Goal: Transaction & Acquisition: Book appointment/travel/reservation

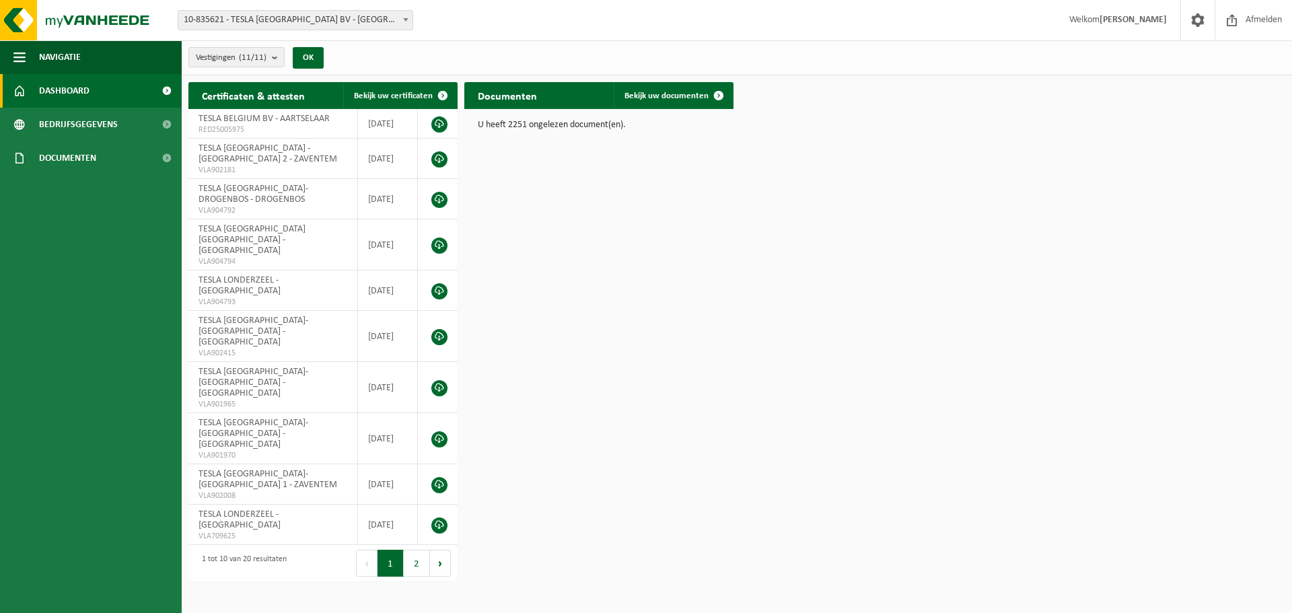
click at [392, 21] on span "10-835621 - TESLA [GEOGRAPHIC_DATA] BV - [GEOGRAPHIC_DATA]" at bounding box center [295, 20] width 234 height 19
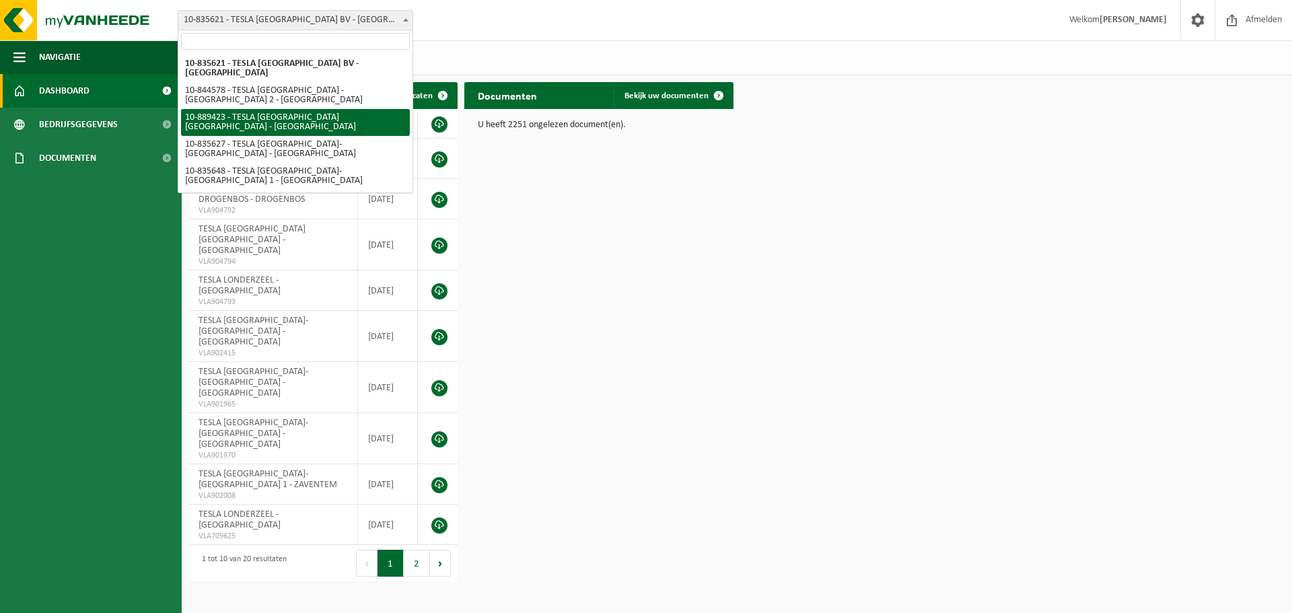
select select "113931"
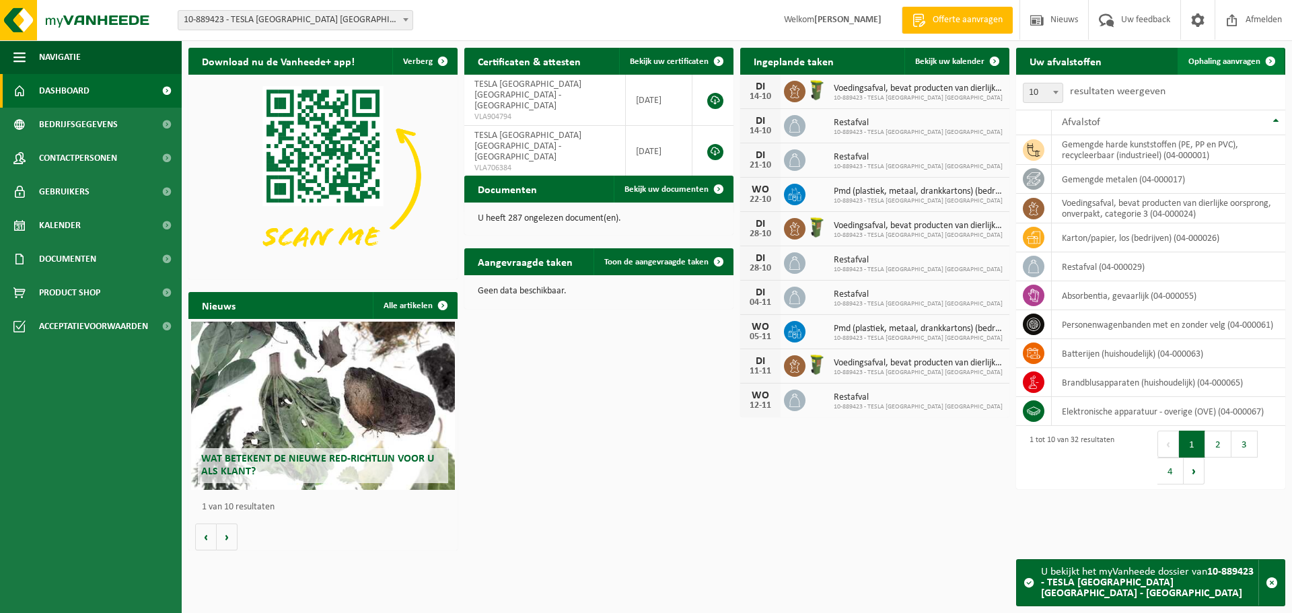
click at [1214, 63] on span "Ophaling aanvragen" at bounding box center [1225, 61] width 72 height 9
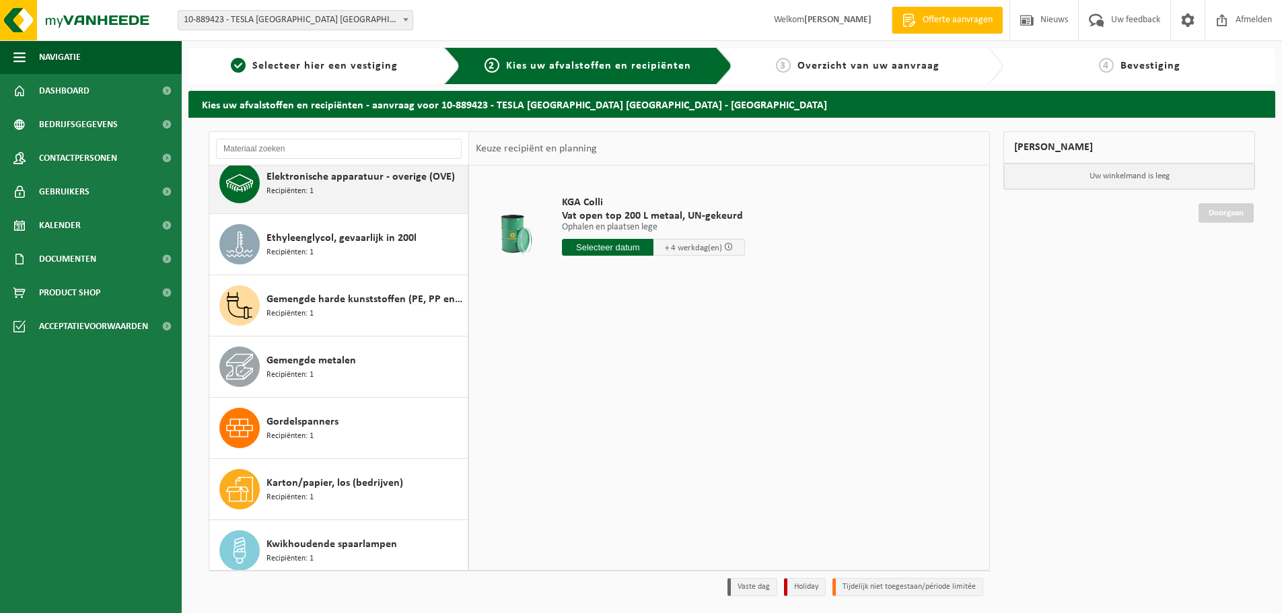
scroll to position [404, 0]
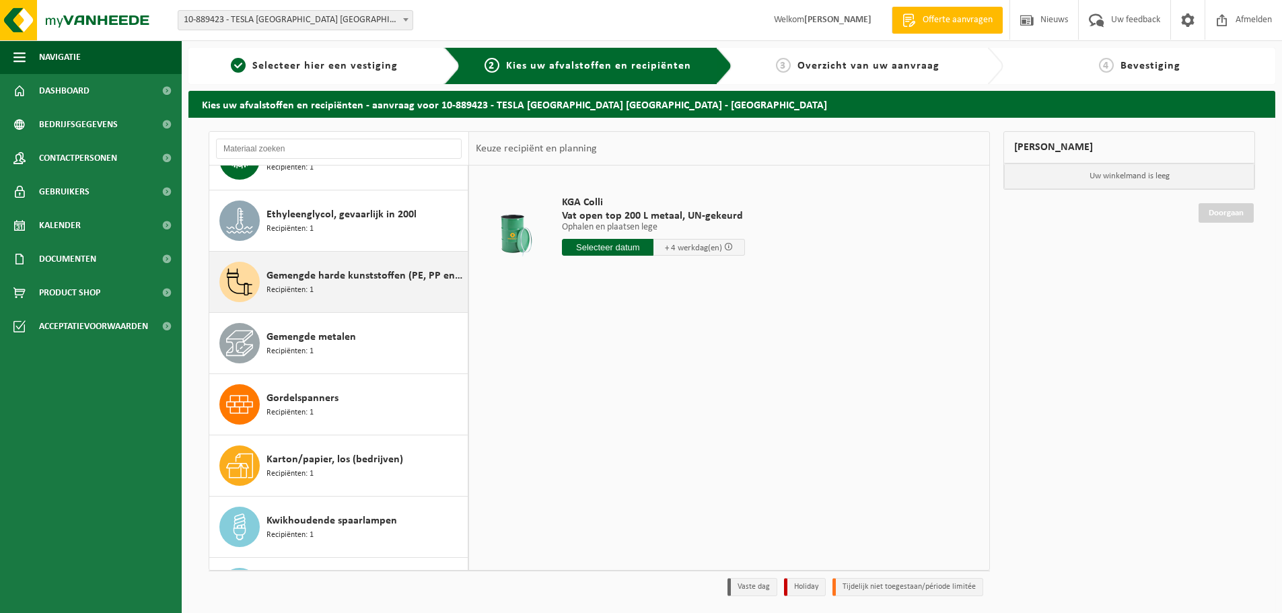
click at [340, 276] on span "Gemengde harde kunststoffen (PE, PP en PVC), recycleerbaar (industrieel)" at bounding box center [366, 276] width 198 height 16
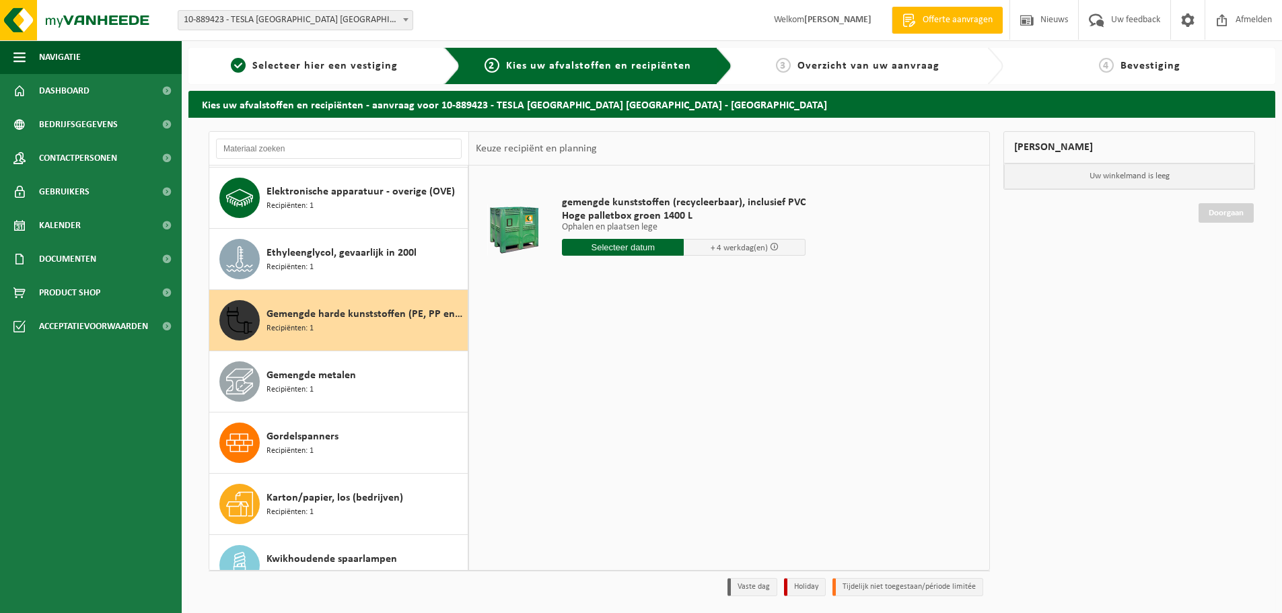
scroll to position [355, 0]
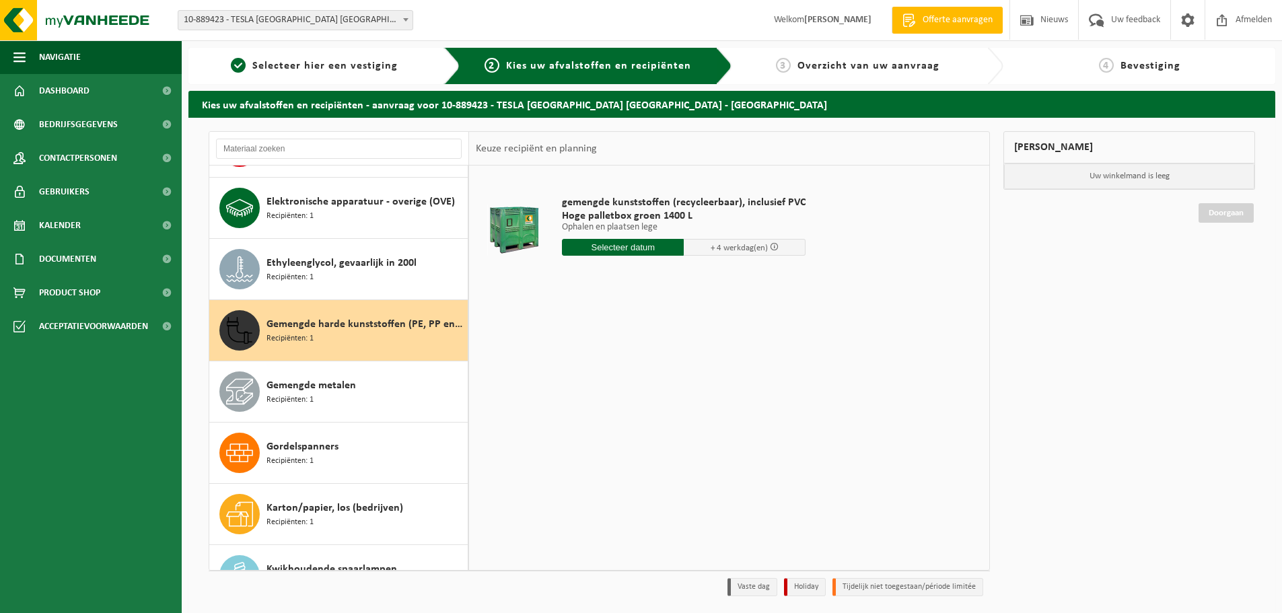
click at [604, 248] on input "text" at bounding box center [623, 247] width 122 height 17
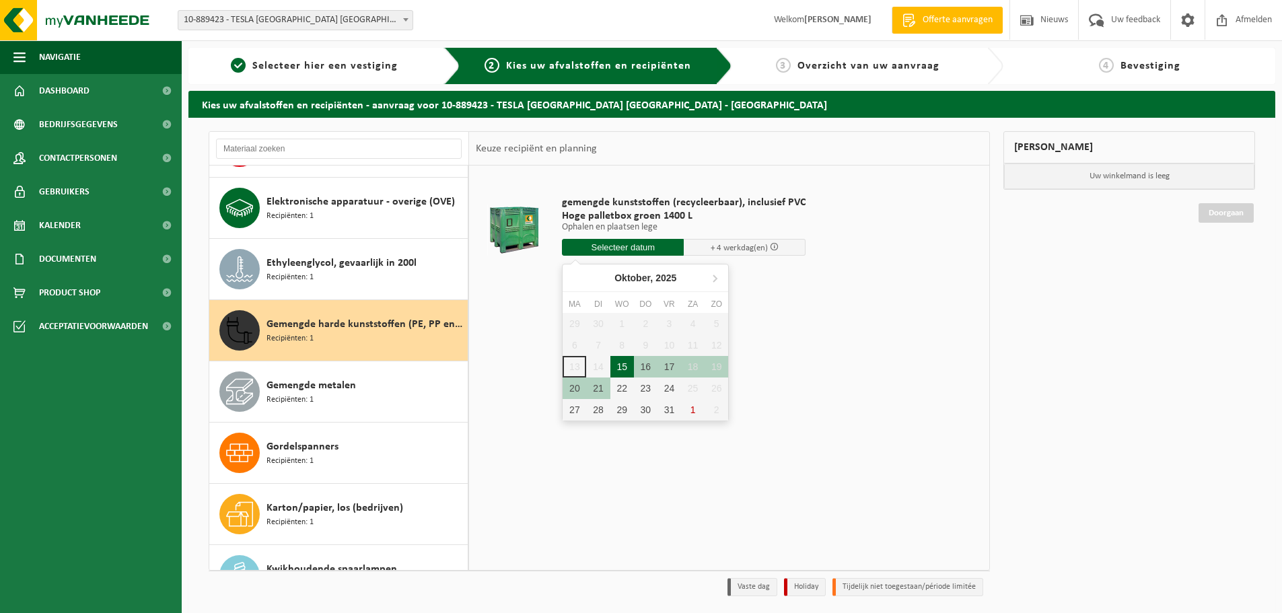
click at [624, 371] on div "15" at bounding box center [622, 367] width 24 height 22
type input "Van 2025-10-15"
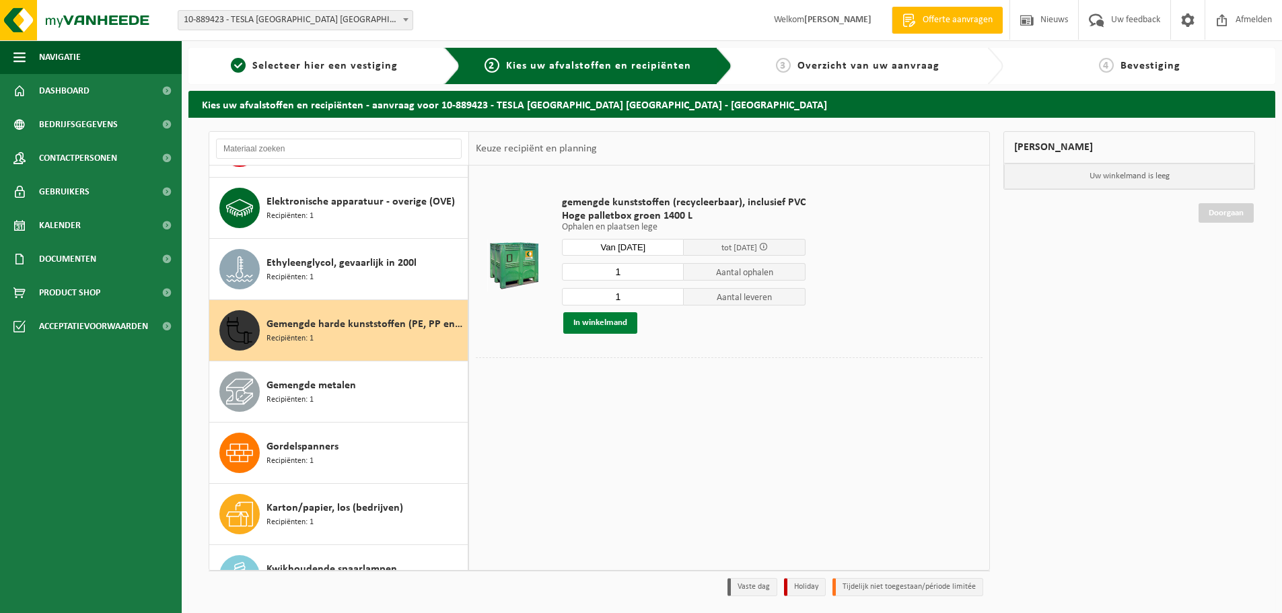
click at [597, 318] on button "In winkelmand" at bounding box center [600, 323] width 74 height 22
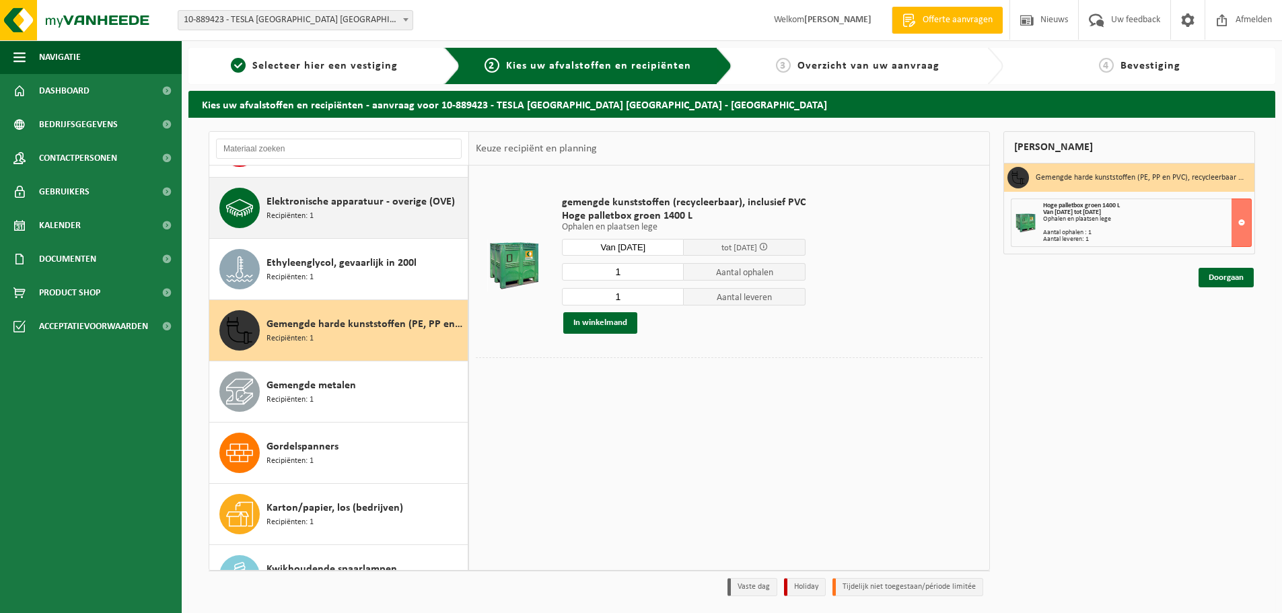
click at [351, 208] on span "Elektronische apparatuur - overige (OVE)" at bounding box center [361, 202] width 188 height 16
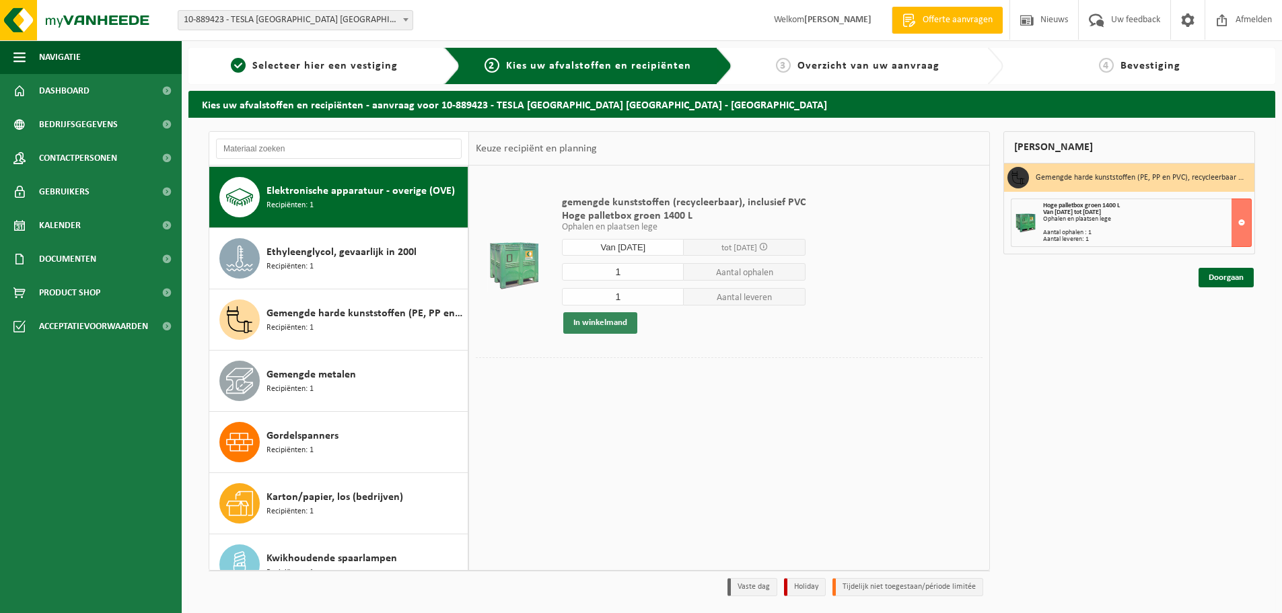
scroll to position [367, 0]
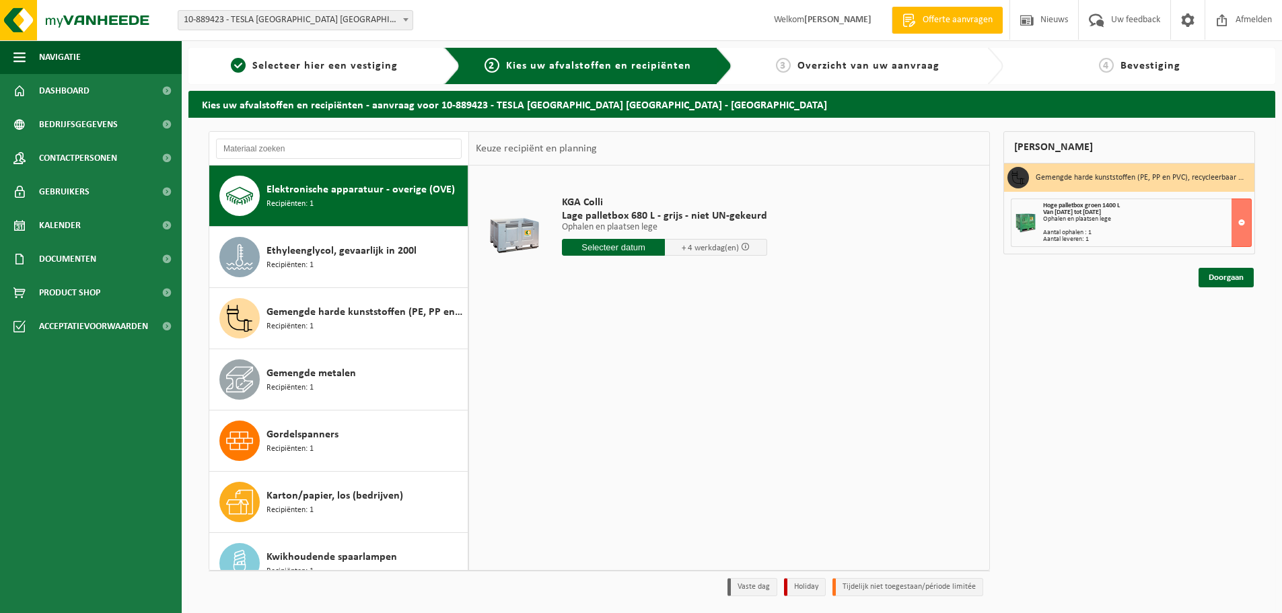
click at [586, 246] on input "text" at bounding box center [613, 247] width 103 height 17
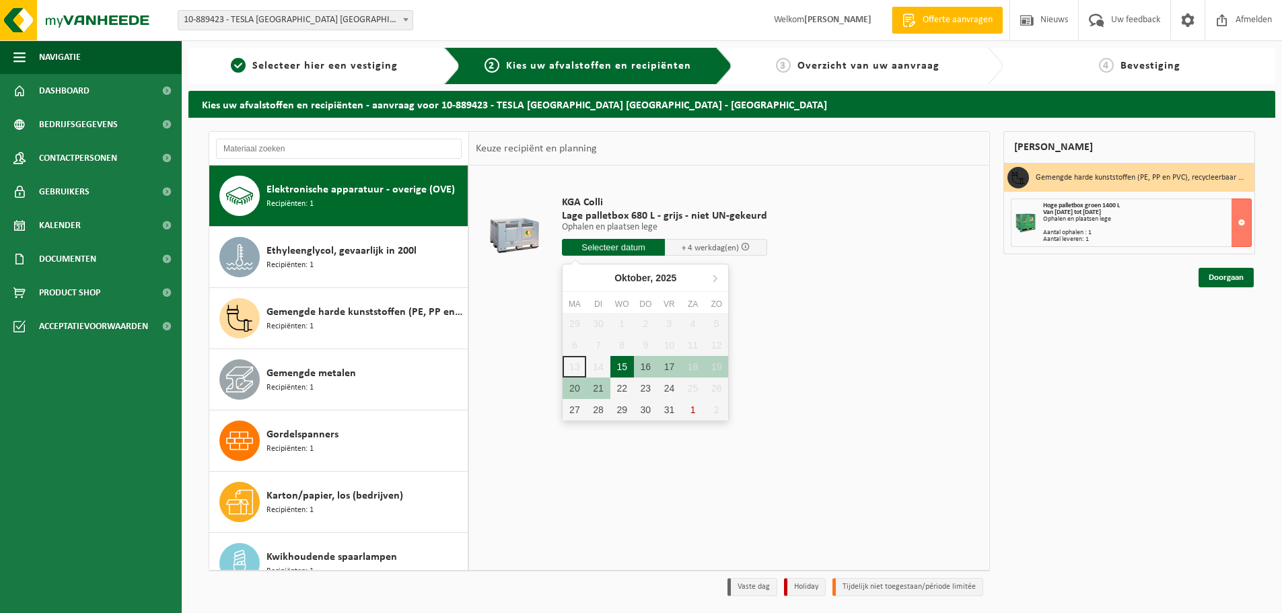
click at [621, 367] on div "15" at bounding box center [622, 367] width 24 height 22
type input "Van 2025-10-15"
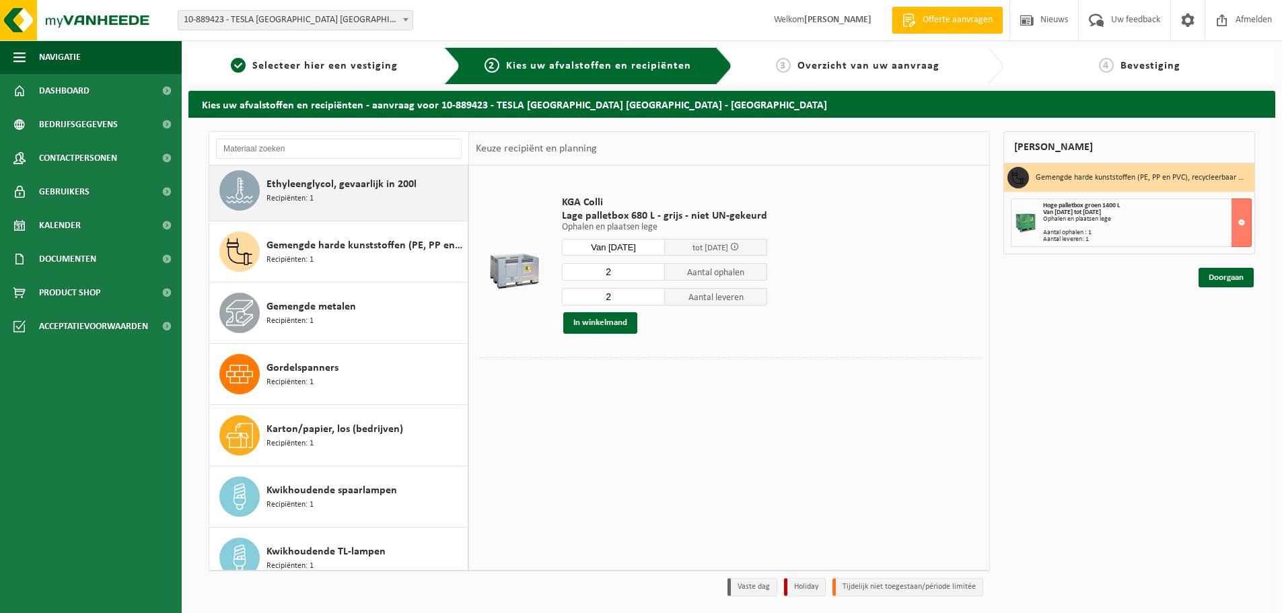
scroll to position [435, 0]
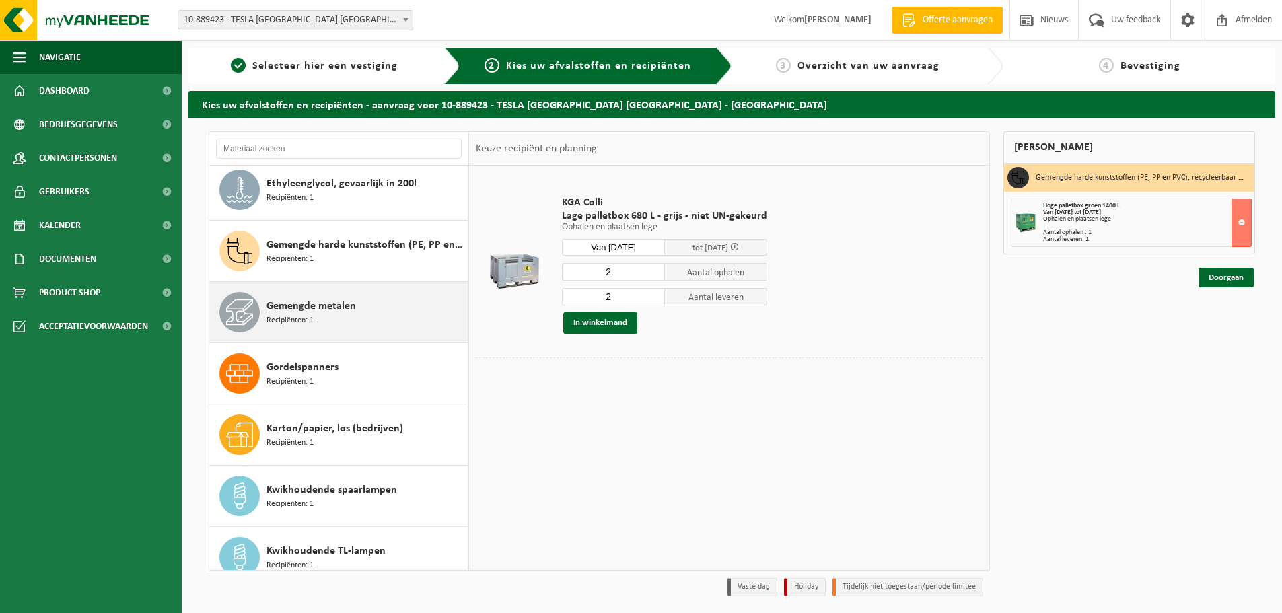
click at [318, 295] on div "Gemengde metalen Recipiënten: 1" at bounding box center [366, 312] width 198 height 40
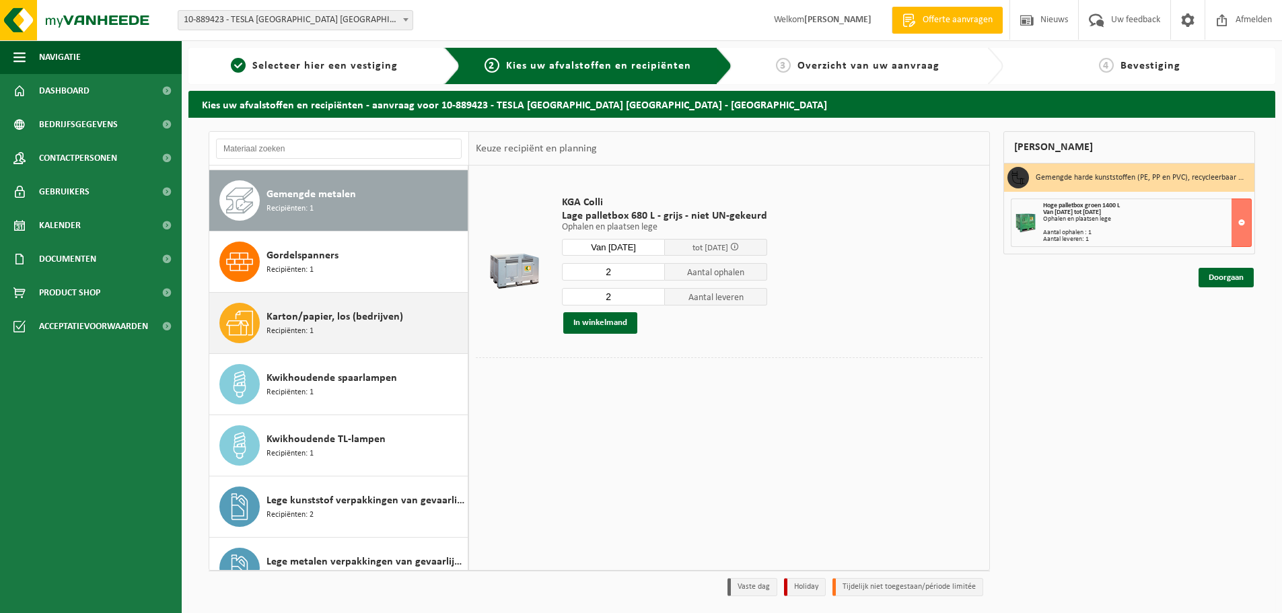
scroll to position [551, 0]
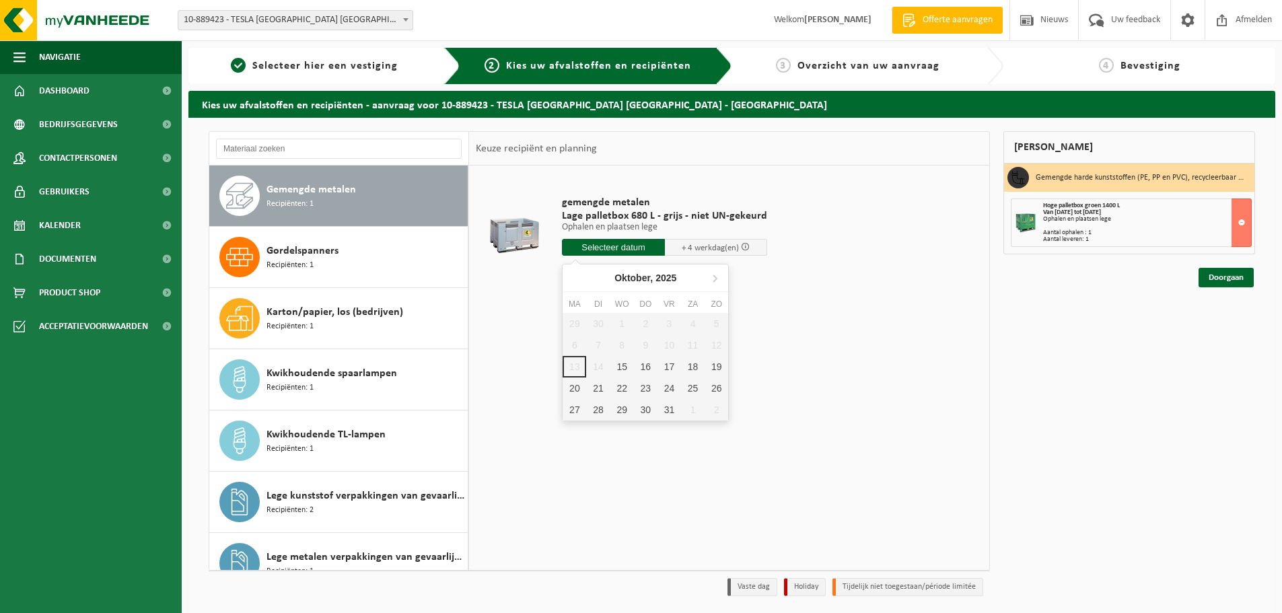
click at [617, 247] on input "text" at bounding box center [613, 247] width 103 height 17
click at [620, 368] on div "15" at bounding box center [622, 367] width 24 height 22
type input "Van 2025-10-15"
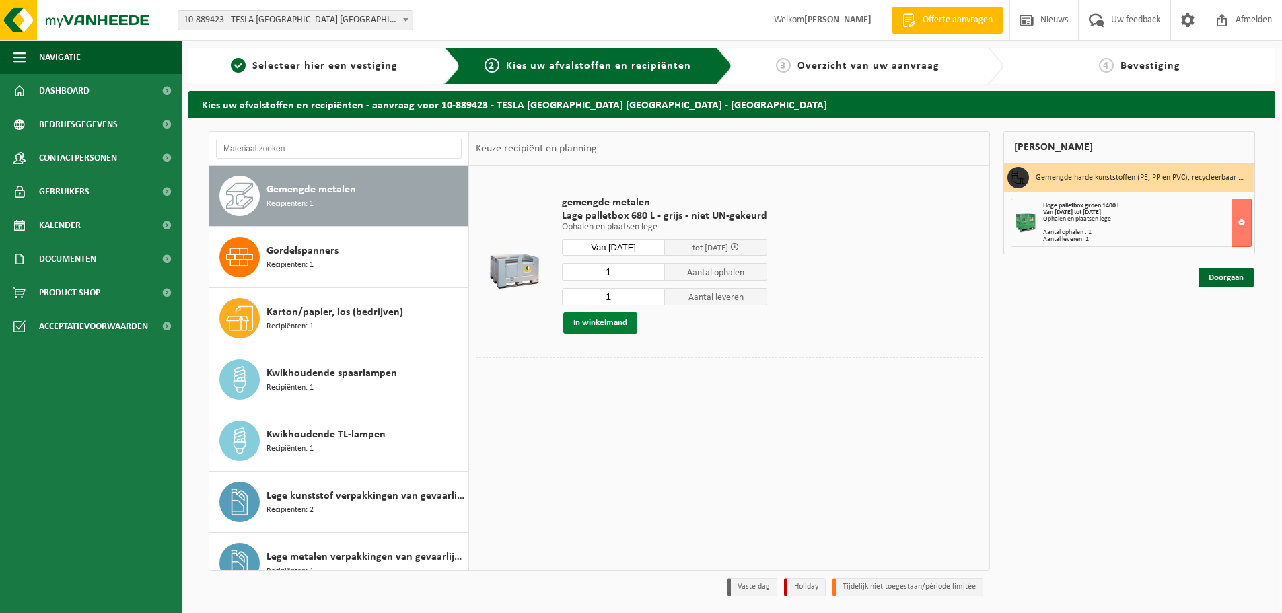
click at [605, 322] on button "In winkelmand" at bounding box center [600, 323] width 74 height 22
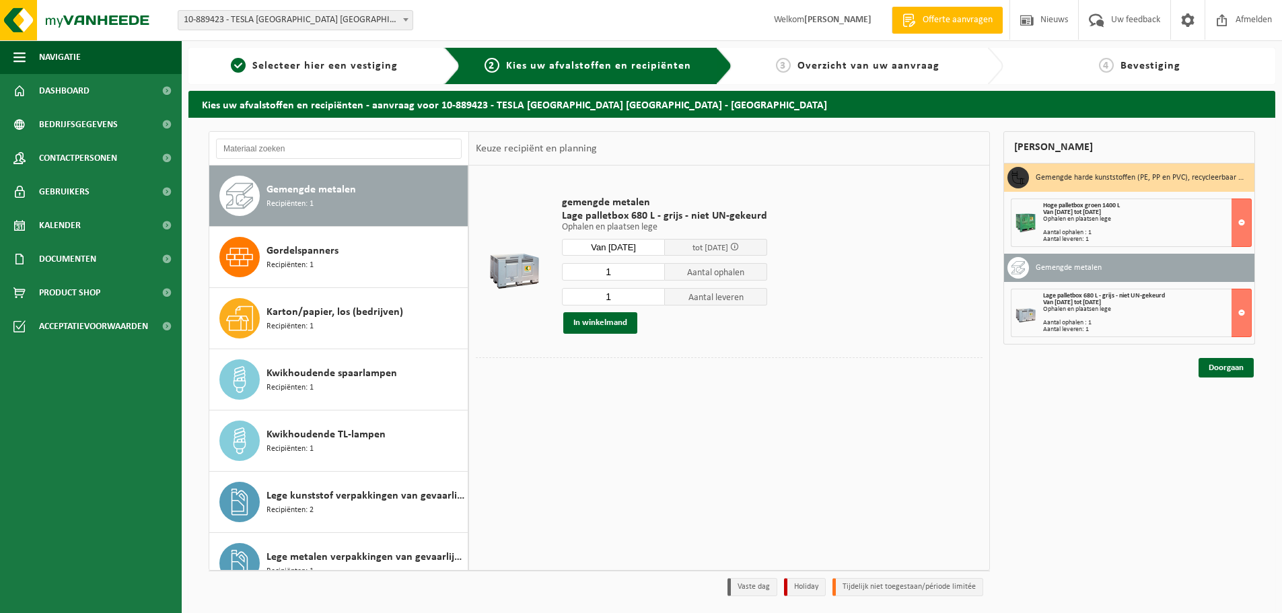
click at [1070, 266] on h3 "Gemengde metalen" at bounding box center [1069, 268] width 66 height 22
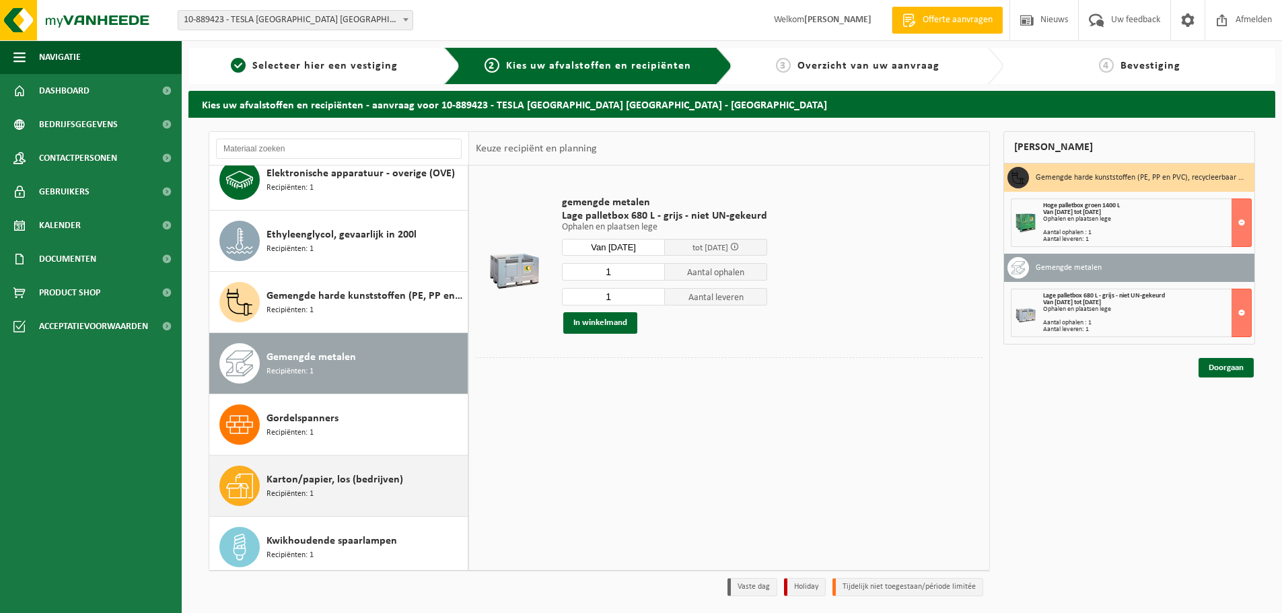
scroll to position [349, 0]
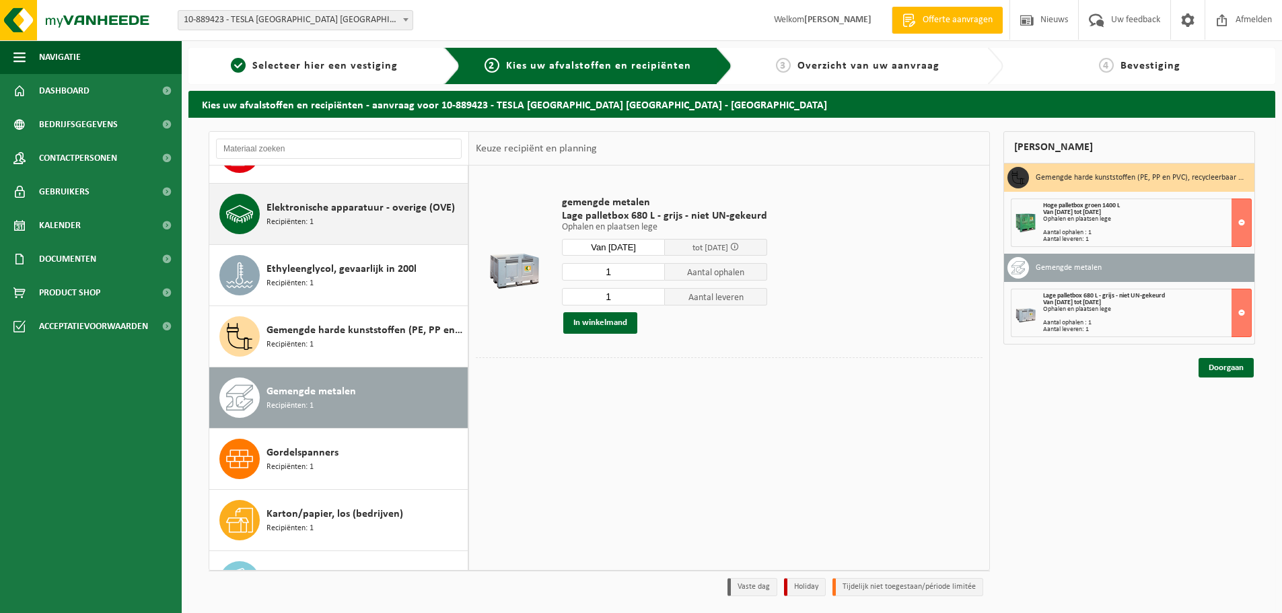
click at [367, 226] on div "Elektronische apparatuur - overige (OVE) Recipiënten: 1" at bounding box center [366, 214] width 198 height 40
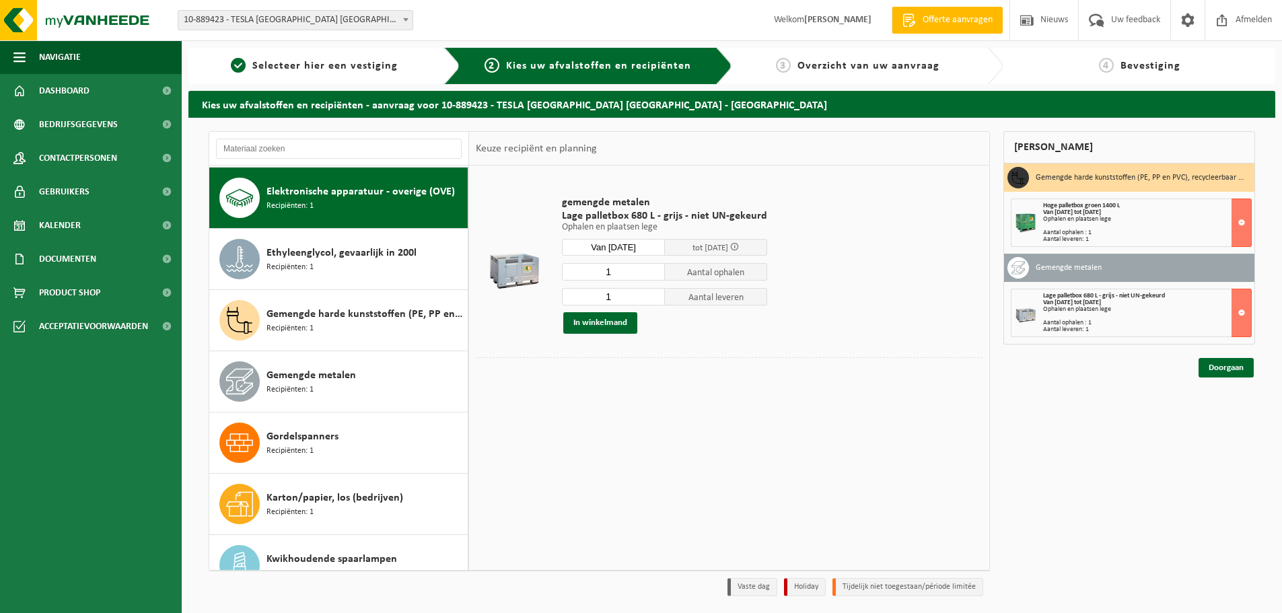
scroll to position [367, 0]
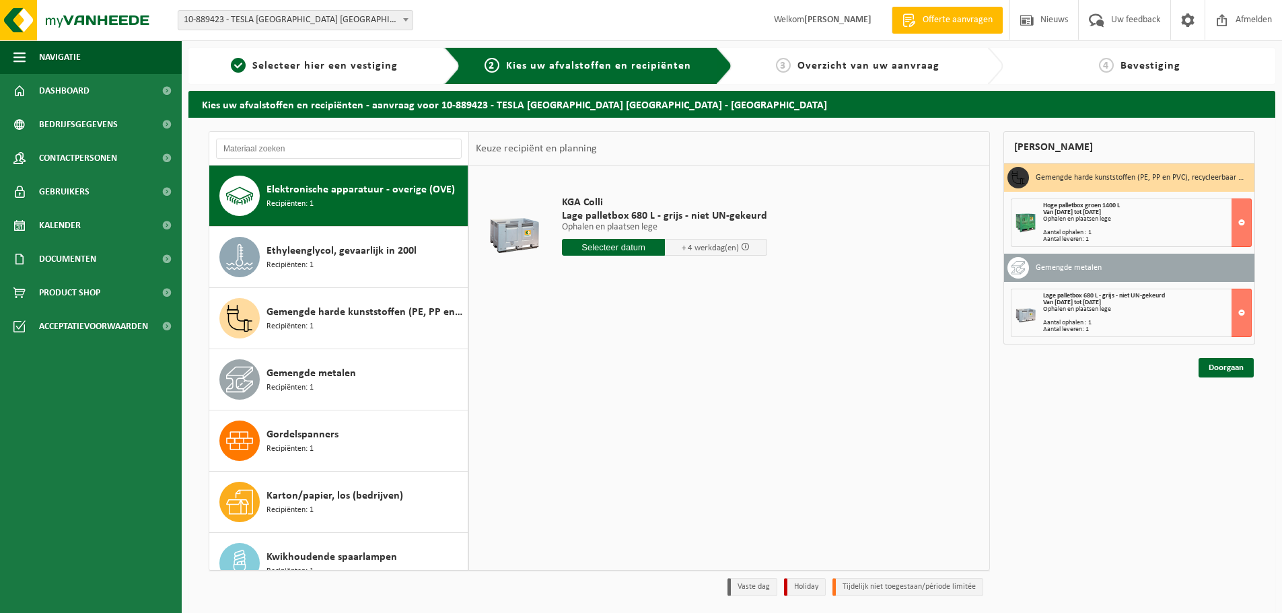
click at [606, 245] on input "text" at bounding box center [613, 247] width 103 height 17
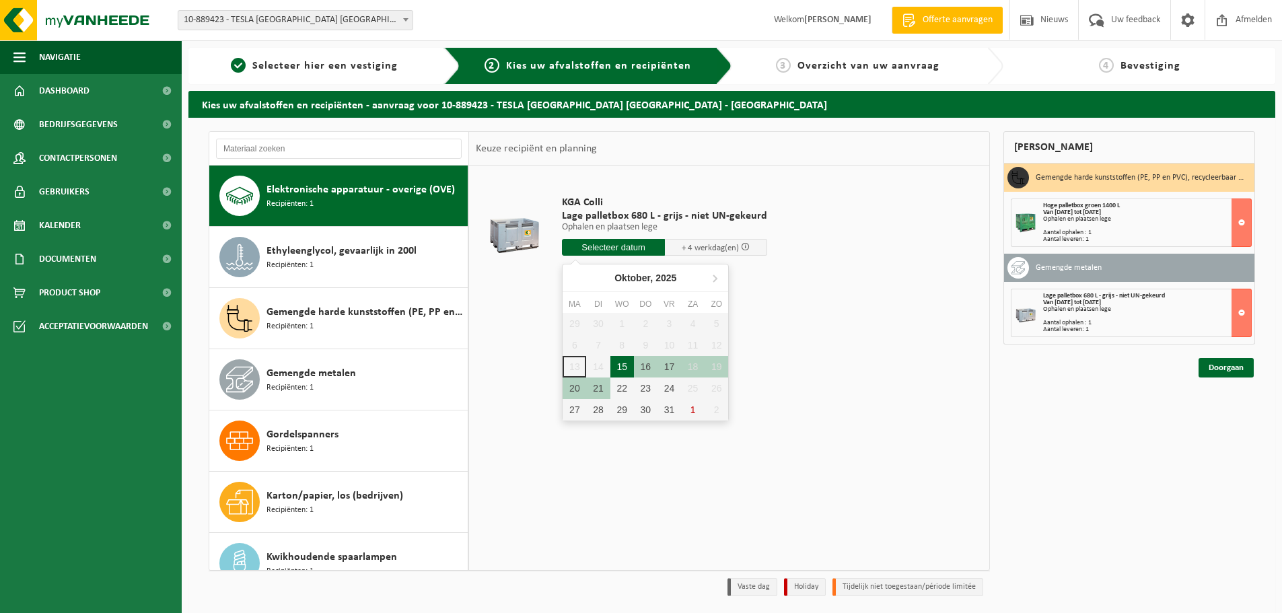
click at [622, 365] on div "15" at bounding box center [622, 367] width 24 height 22
type input "Van 2025-10-15"
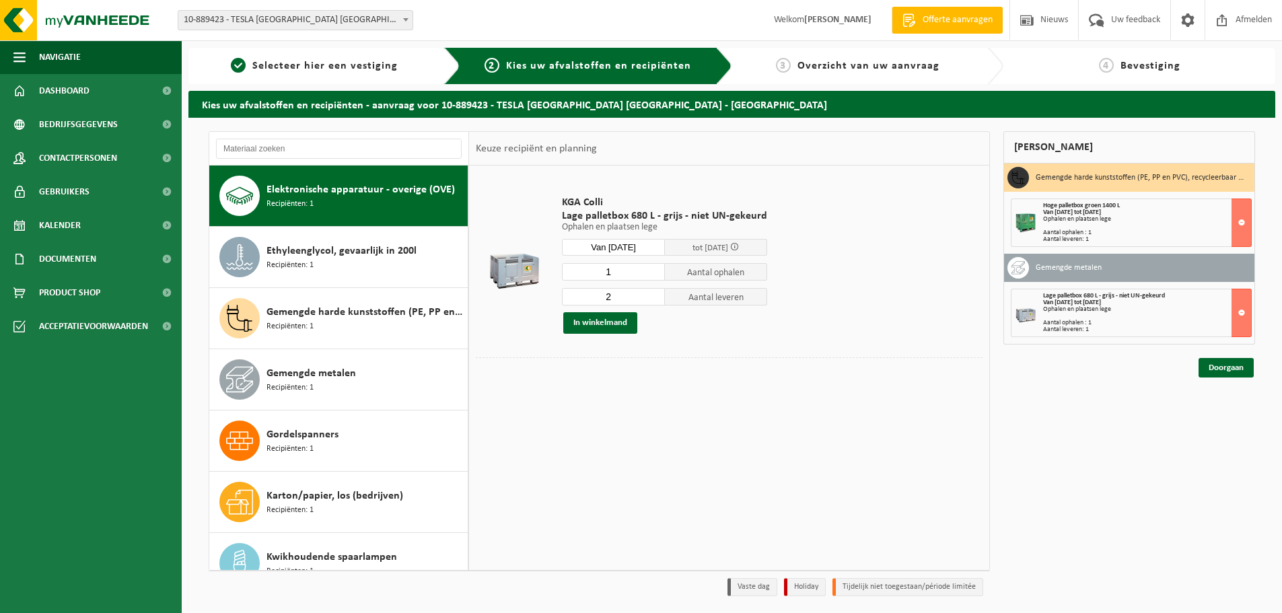
type input "1"
click at [652, 275] on input "1" at bounding box center [613, 271] width 103 height 17
type input "1"
click at [652, 298] on input "1" at bounding box center [613, 296] width 103 height 17
click at [587, 323] on button "In winkelmand" at bounding box center [600, 323] width 74 height 22
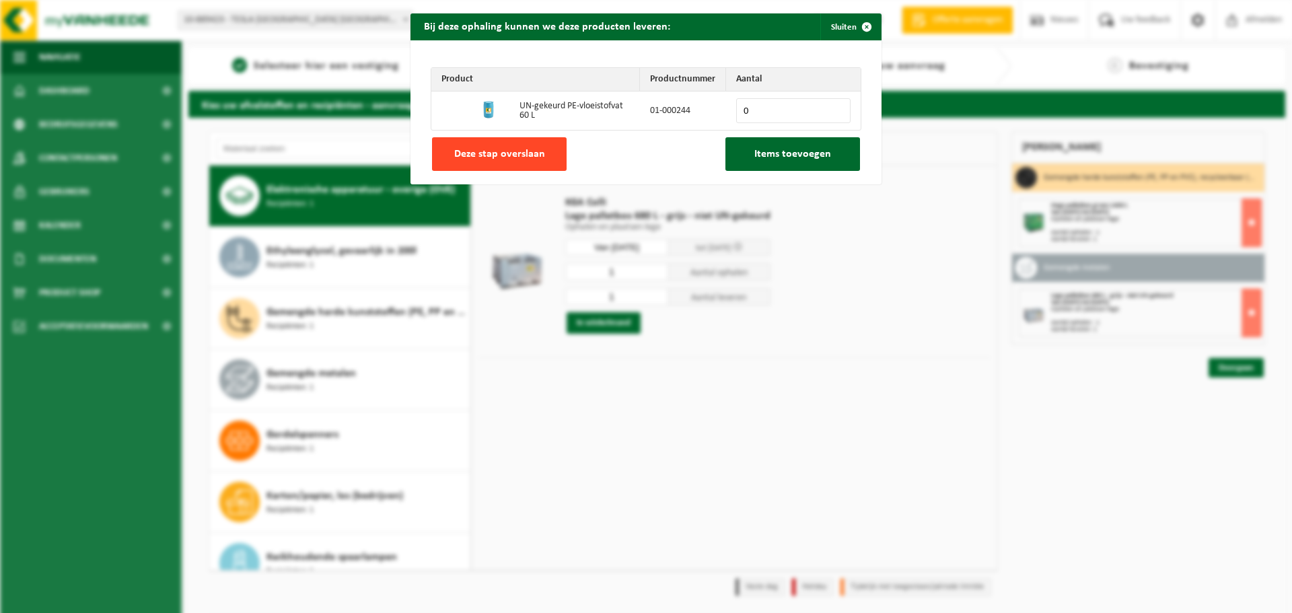
click at [512, 155] on span "Deze stap overslaan" at bounding box center [499, 154] width 91 height 11
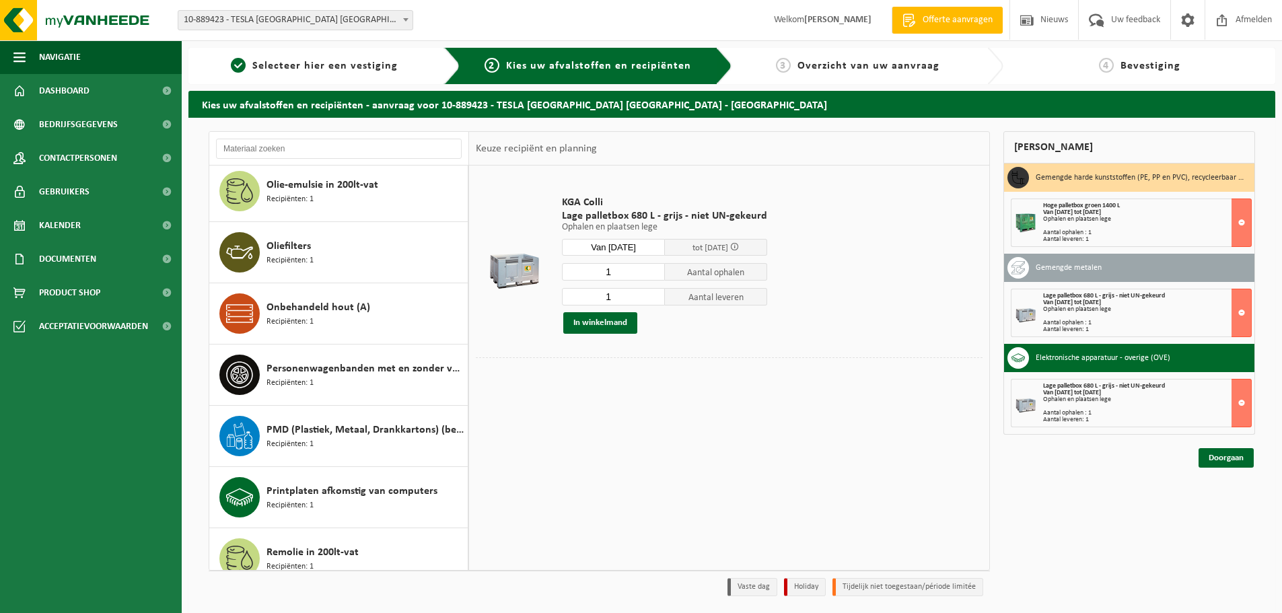
scroll to position [1108, 0]
click at [359, 317] on div "Onbehandeld hout (A) Recipiënten: 1" at bounding box center [366, 313] width 198 height 40
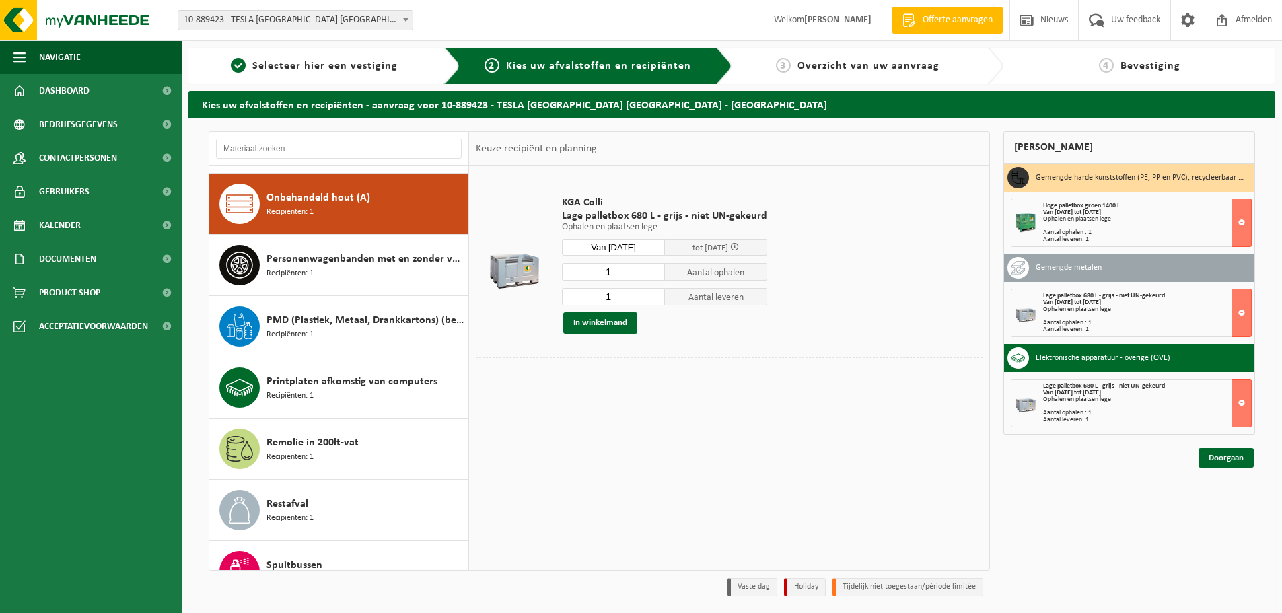
scroll to position [1225, 0]
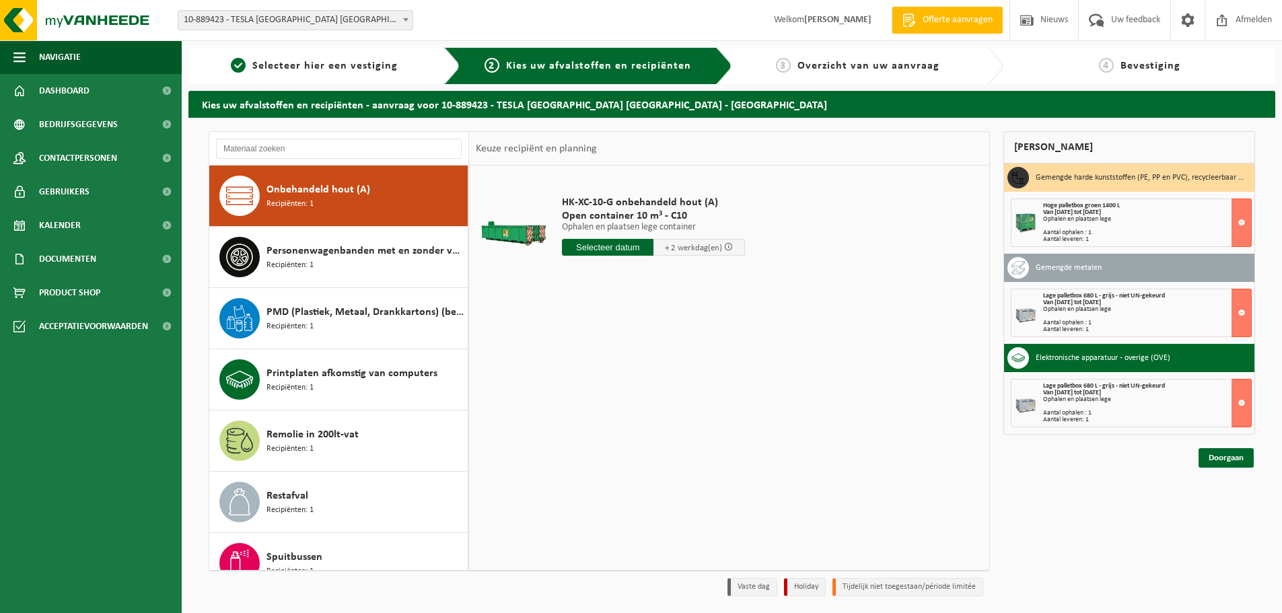
click at [602, 246] on input "text" at bounding box center [608, 247] width 92 height 17
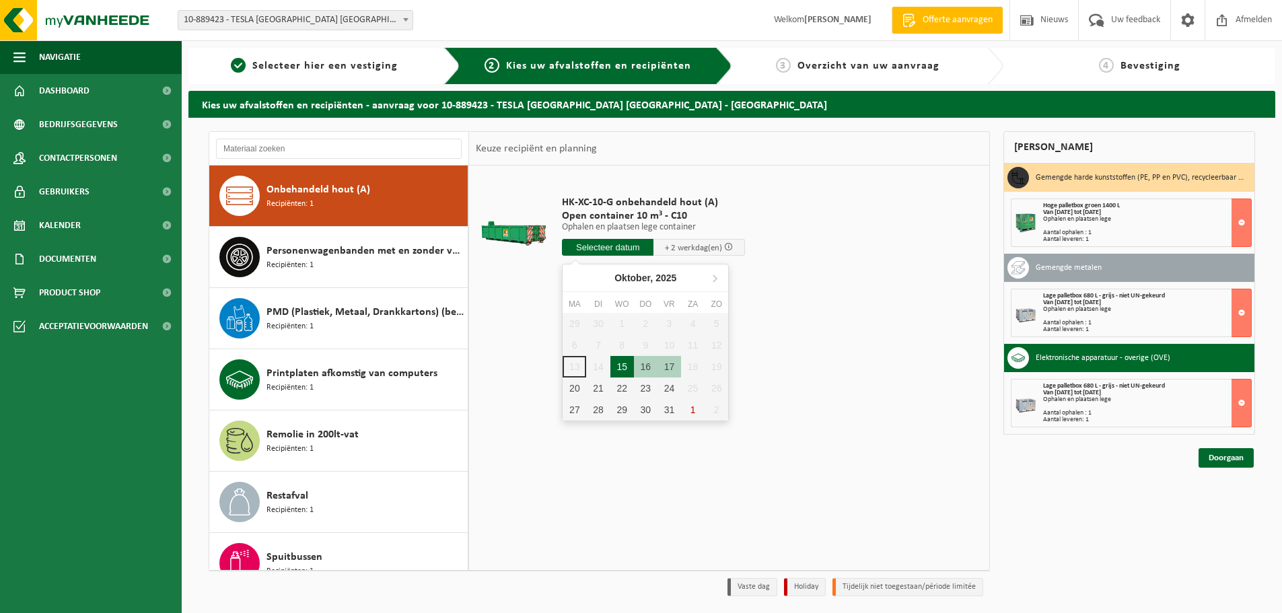
click at [625, 367] on div "15" at bounding box center [622, 367] width 24 height 22
type input "Van 2025-10-15"
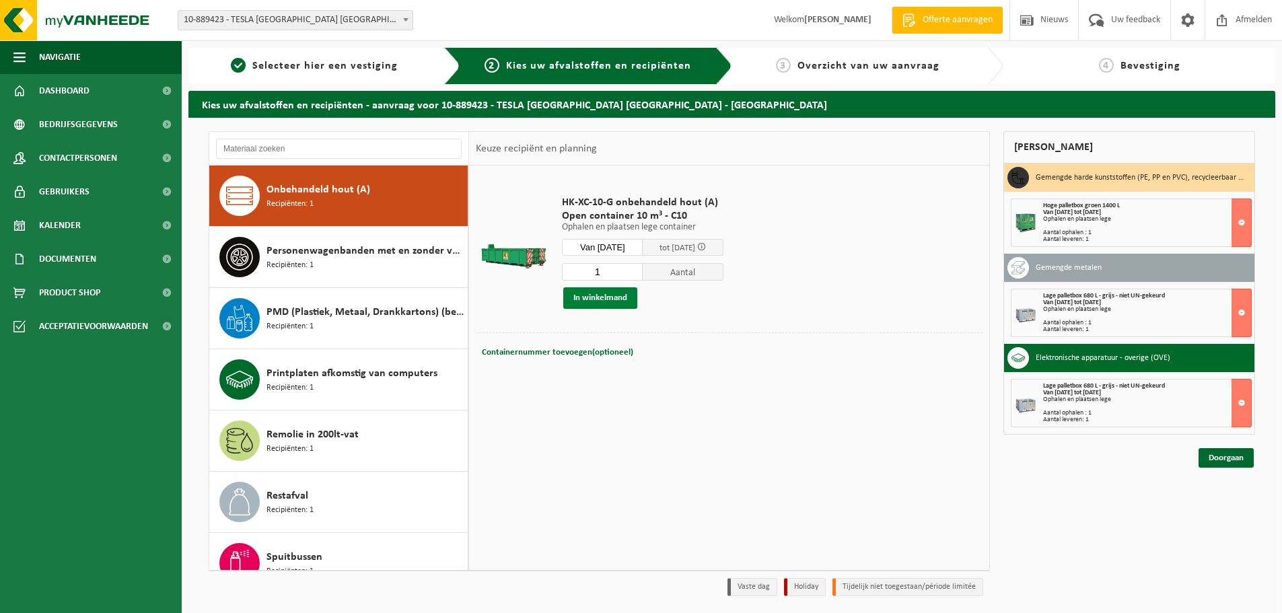
click at [586, 291] on button "In winkelmand" at bounding box center [600, 298] width 74 height 22
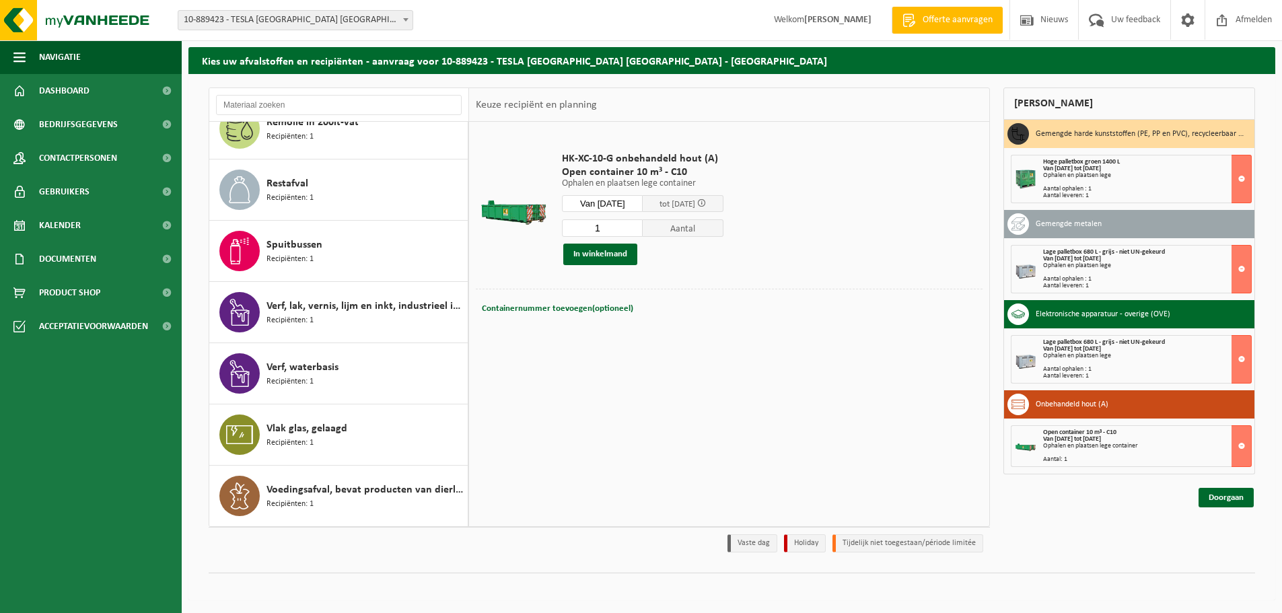
scroll to position [44, 0]
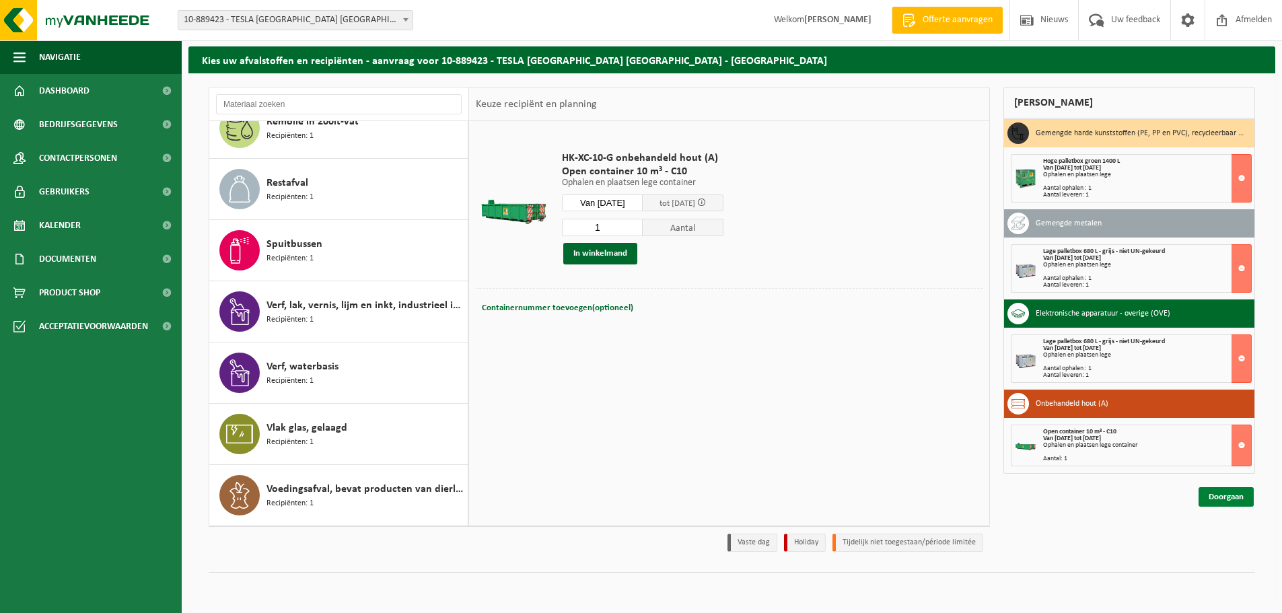
click at [1224, 503] on link "Doorgaan" at bounding box center [1226, 497] width 55 height 20
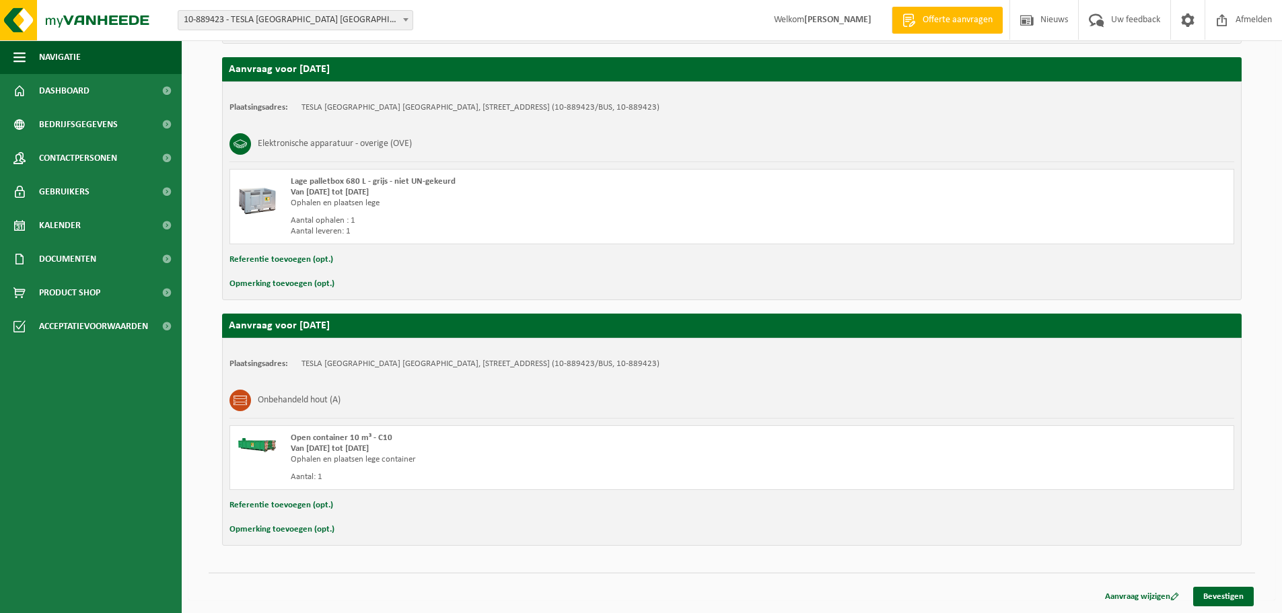
scroll to position [734, 0]
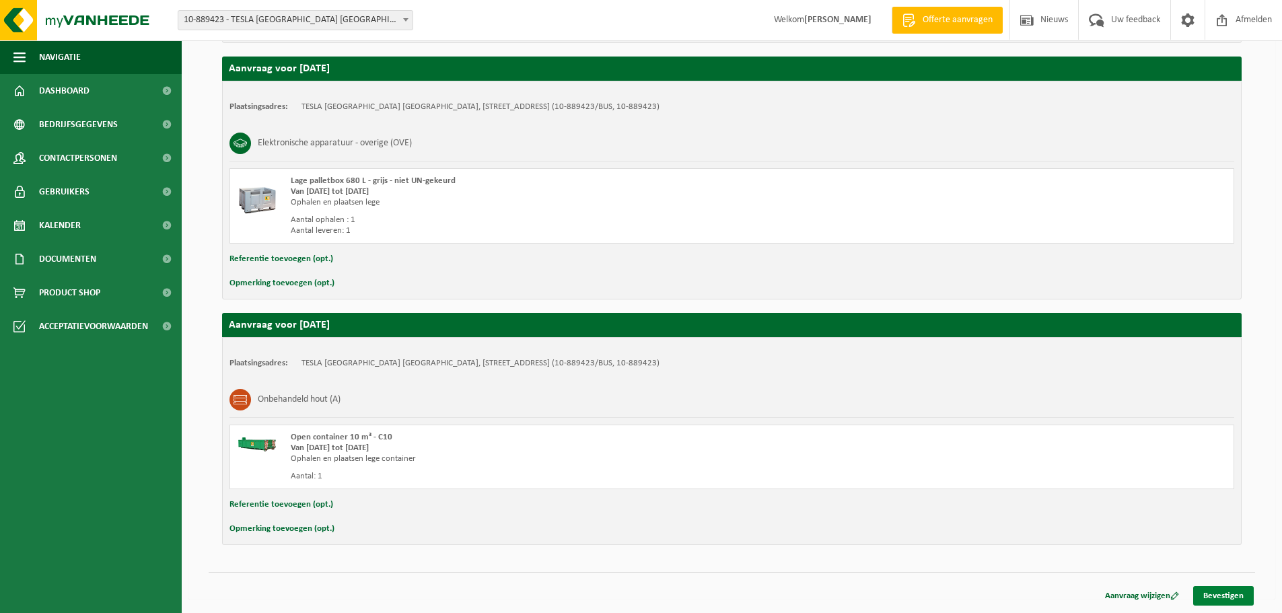
click at [1224, 593] on link "Bevestigen" at bounding box center [1223, 596] width 61 height 20
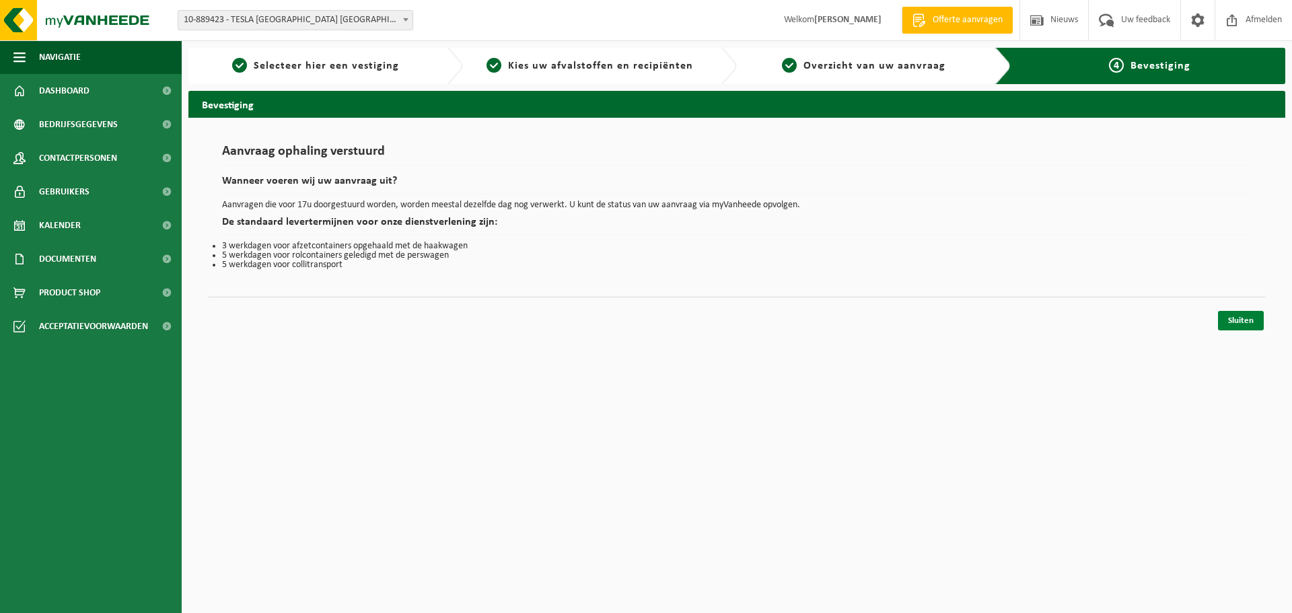
click at [1244, 318] on link "Sluiten" at bounding box center [1241, 321] width 46 height 20
